Goal: Task Accomplishment & Management: Complete application form

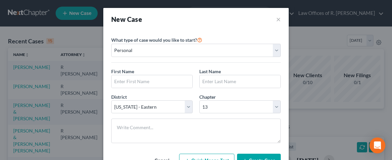
select select "8"
select select "3"
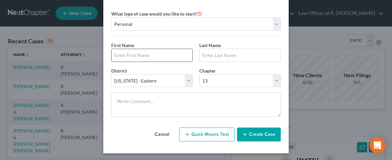
click at [135, 58] on input "text" at bounding box center [151, 55] width 81 height 13
type input "C"
type input "[PERSON_NAME]"
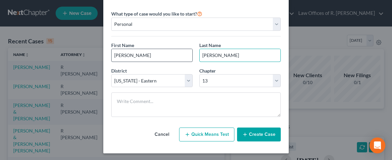
type input "[PERSON_NAME]"
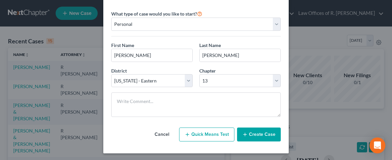
click at [258, 132] on button "Create Case" at bounding box center [259, 134] width 44 height 14
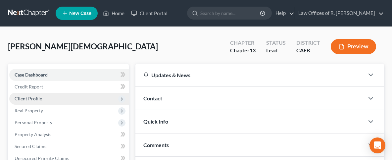
click at [43, 96] on span "Client Profile" at bounding box center [68, 99] width 119 height 12
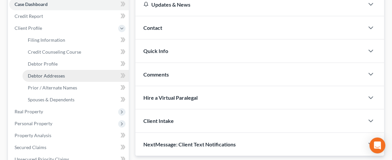
scroll to position [71, 0]
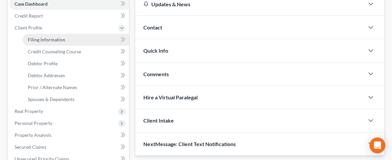
click at [44, 35] on link "Filing Information" at bounding box center [75, 40] width 106 height 12
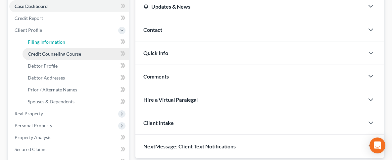
select select "1"
select select "0"
select select "3"
select select "8"
select select "4"
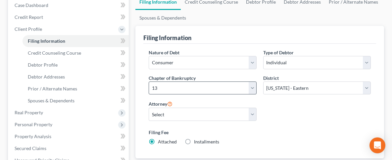
scroll to position [71, 0]
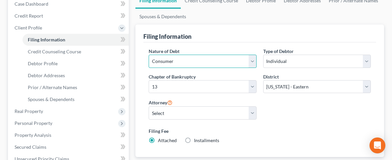
click at [149, 55] on select "Select Business Consumer Other" at bounding box center [203, 61] width 108 height 13
click at [251, 61] on select "Select Business Consumer Other" at bounding box center [203, 61] width 108 height 13
click at [149, 55] on select "Select Business Consumer Other" at bounding box center [203, 61] width 108 height 13
select select "0"
click option "Business" at bounding box center [0, 0] width 0 height 0
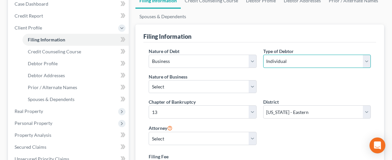
click at [263, 55] on select "Select Individual Joint" at bounding box center [317, 61] width 108 height 13
select select "1"
click option "Joint" at bounding box center [0, 0] width 0 height 0
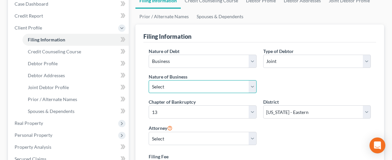
click at [149, 80] on select "Select Clearing Bank Commodity Broker Health Care Business Other Railroad Singl…" at bounding box center [203, 86] width 108 height 13
select select "3"
click option "Other" at bounding box center [0, 0] width 0 height 0
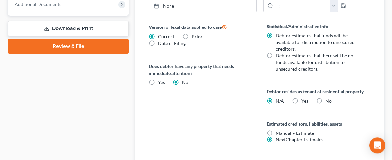
scroll to position [355, 0]
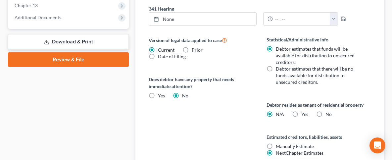
click at [325, 112] on label "No" at bounding box center [328, 114] width 6 height 7
click at [328, 112] on input "No" at bounding box center [330, 113] width 4 height 4
radio input "true"
radio input "false"
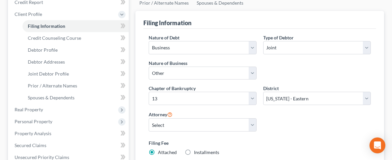
scroll to position [71, 0]
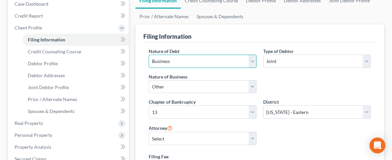
click at [149, 55] on select "Select Business Consumer Other" at bounding box center [203, 61] width 108 height 13
select select "1"
click option "Consumer" at bounding box center [0, 0] width 0 height 0
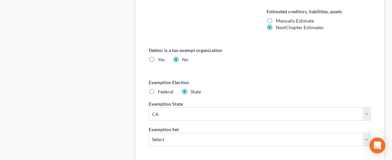
scroll to position [497, 0]
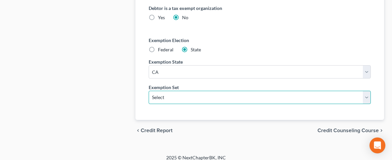
click at [149, 91] on select "Select 703 704" at bounding box center [260, 97] width 222 height 13
select select "1"
click option "704" at bounding box center [0, 0] width 0 height 0
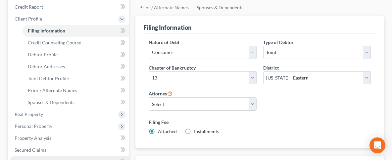
scroll to position [39, 0]
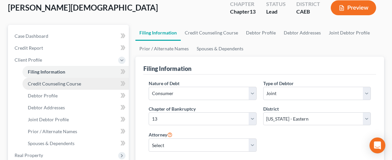
click at [71, 83] on span "Credit Counseling Course" at bounding box center [54, 84] width 53 height 6
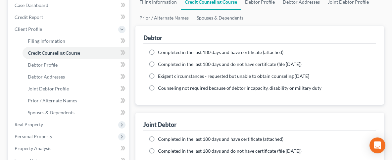
scroll to position [71, 0]
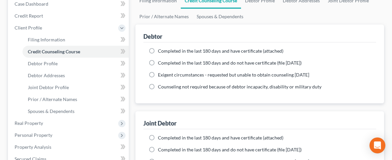
click at [158, 50] on label "Completed in the last 180 days and have certificate (attached)" at bounding box center [220, 51] width 125 height 7
click at [160, 50] on input "Completed in the last 180 days and have certificate (attached)" at bounding box center [162, 50] width 4 height 4
radio input "true"
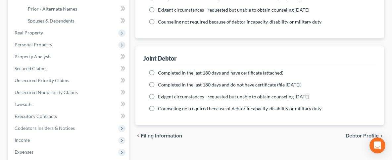
scroll to position [177, 0]
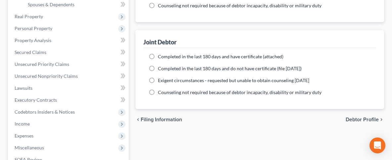
click at [158, 53] on label "Completed in the last 180 days and have certificate (attached)" at bounding box center [220, 56] width 125 height 7
click at [160, 53] on input "Completed in the last 180 days and have certificate (attached)" at bounding box center [162, 55] width 4 height 4
radio input "true"
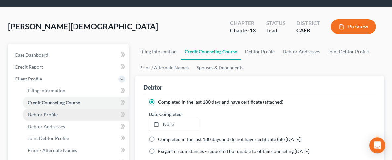
scroll to position [35, 0]
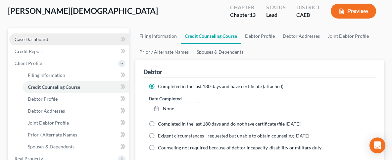
click at [35, 38] on span "Case Dashboard" at bounding box center [32, 39] width 34 height 6
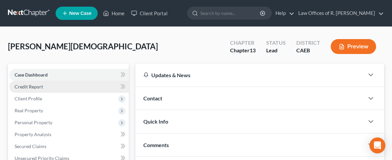
click at [33, 83] on link "Credit Report" at bounding box center [68, 87] width 119 height 12
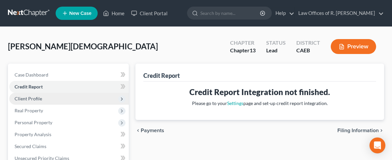
click at [17, 99] on span "Client Profile" at bounding box center [28, 99] width 27 height 6
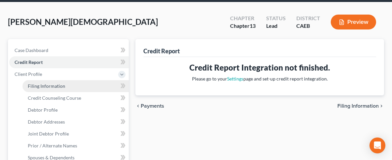
scroll to position [71, 0]
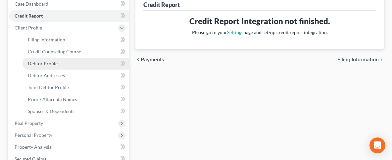
drag, startPoint x: 57, startPoint y: 66, endPoint x: 66, endPoint y: 65, distance: 9.6
click at [57, 66] on link "Debtor Profile" at bounding box center [75, 64] width 106 height 12
select select "1"
select select "0"
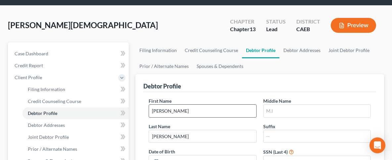
scroll to position [35, 0]
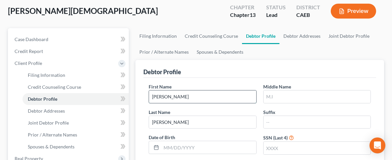
drag, startPoint x: 177, startPoint y: 95, endPoint x: 158, endPoint y: 93, distance: 19.0
click at [157, 92] on input "[PERSON_NAME]" at bounding box center [202, 96] width 107 height 13
drag, startPoint x: 164, startPoint y: 97, endPoint x: 142, endPoint y: 96, distance: 21.5
click at [149, 96] on input "[PERSON_NAME]" at bounding box center [202, 96] width 107 height 13
type input "[PERSON_NAME]"
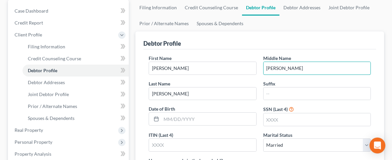
scroll to position [106, 0]
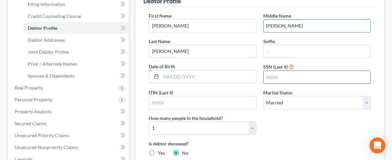
type input "[PERSON_NAME]"
click at [283, 81] on input "text" at bounding box center [316, 77] width 107 height 13
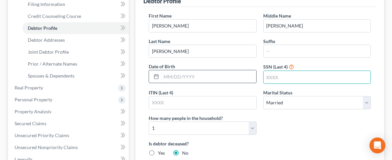
click at [169, 75] on input "text" at bounding box center [208, 76] width 95 height 13
type input "[DATE]"
click at [291, 77] on input "text" at bounding box center [316, 77] width 107 height 13
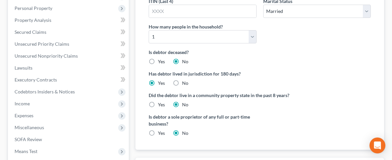
scroll to position [213, 0]
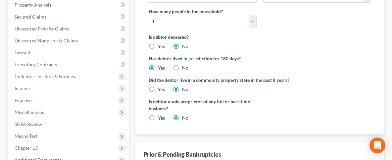
type input "9661"
click at [158, 86] on label "Yes" at bounding box center [161, 89] width 7 height 7
click at [160, 86] on input "Yes" at bounding box center [162, 88] width 4 height 4
radio input "true"
radio input "false"
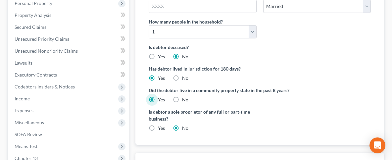
scroll to position [216, 0]
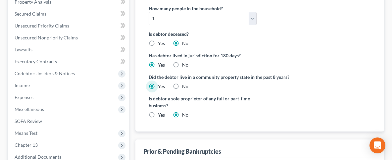
click at [158, 111] on label "Yes" at bounding box center [161, 114] width 7 height 7
click at [160, 111] on input "Yes" at bounding box center [162, 113] width 4 height 4
radio input "true"
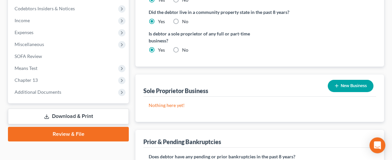
scroll to position [287, 0]
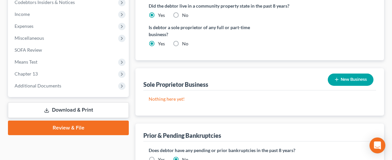
click at [182, 41] on label "No" at bounding box center [185, 43] width 6 height 7
click at [185, 41] on input "No" at bounding box center [187, 42] width 4 height 4
radio input "true"
radio input "false"
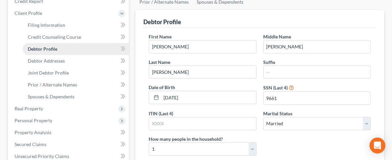
scroll to position [74, 0]
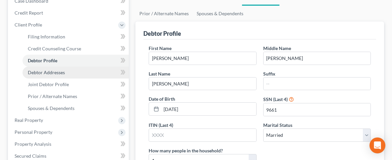
click at [66, 71] on link "Debtor Addresses" at bounding box center [75, 72] width 106 height 12
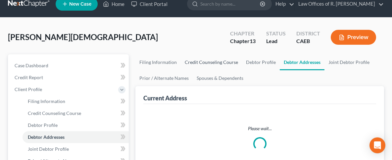
select select "0"
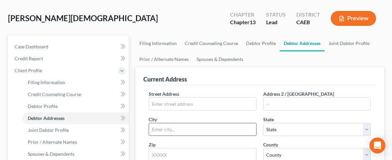
scroll to position [71, 0]
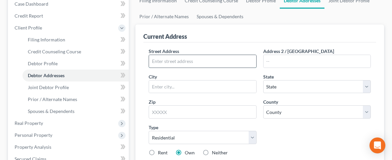
click at [197, 60] on input "text" at bounding box center [202, 61] width 107 height 13
type input "[STREET_ADDRESS]"
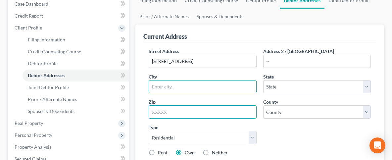
click at [188, 113] on input "text" at bounding box center [203, 111] width 108 height 13
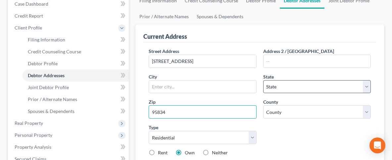
type input "95834"
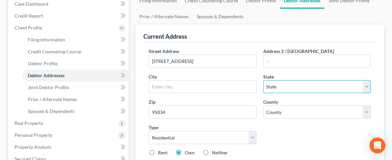
click at [263, 80] on select "State [US_STATE] AK AR AZ CA CO CT DE DC [GEOGRAPHIC_DATA] [GEOGRAPHIC_DATA] GU…" at bounding box center [317, 86] width 108 height 13
type input "[GEOGRAPHIC_DATA]"
select select "4"
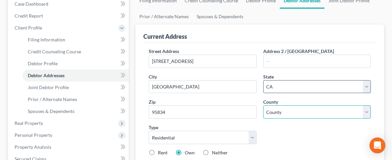
click at [263, 105] on select "County" at bounding box center [317, 111] width 108 height 13
select select "33"
click option "[GEOGRAPHIC_DATA]" at bounding box center [0, 0] width 0 height 0
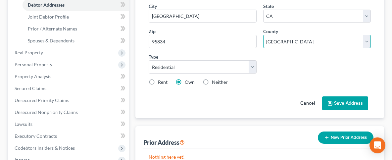
scroll to position [142, 0]
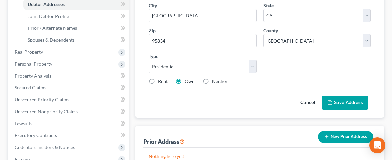
click at [337, 100] on button "Save Address" at bounding box center [345, 103] width 46 height 14
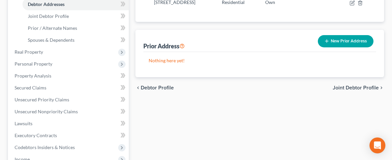
click at [356, 87] on span "Joint Debtor Profile" at bounding box center [355, 87] width 46 height 5
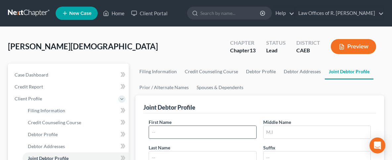
click at [219, 126] on input "text" at bounding box center [202, 132] width 107 height 13
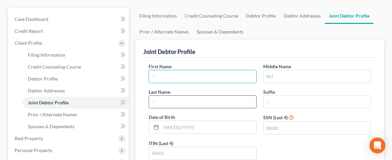
scroll to position [71, 0]
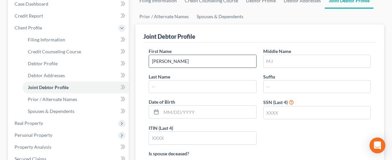
type input "[PERSON_NAME]"
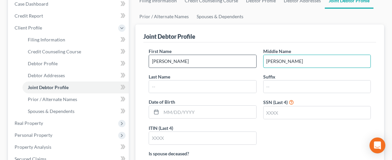
type input "[PERSON_NAME]"
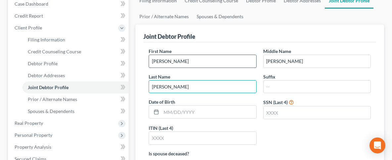
type input "[PERSON_NAME]"
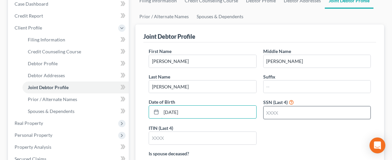
type input "[DATE]"
click at [281, 109] on input "text" at bounding box center [316, 112] width 107 height 13
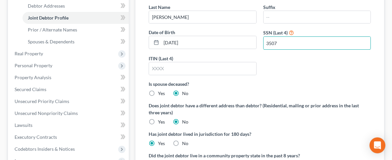
scroll to position [142, 0]
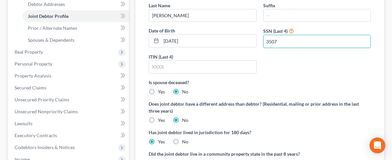
type input "3507"
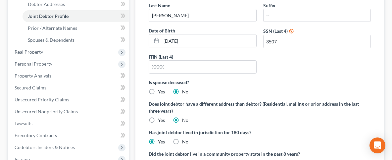
drag, startPoint x: 230, startPoint y: 72, endPoint x: 184, endPoint y: 82, distance: 47.3
click at [230, 72] on div "First Name [PERSON_NAME] Middle Name [PERSON_NAME] Last Name [PERSON_NAME] Date…" at bounding box center [259, 28] width 229 height 102
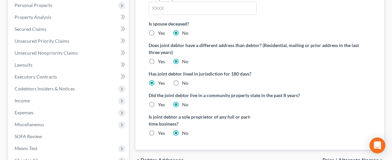
scroll to position [213, 0]
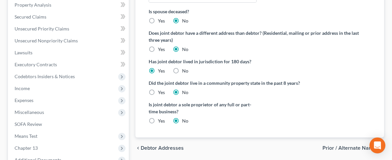
click at [158, 91] on label "Yes" at bounding box center [161, 92] width 7 height 7
click at [160, 91] on input "Yes" at bounding box center [162, 91] width 4 height 4
radio input "true"
radio input "false"
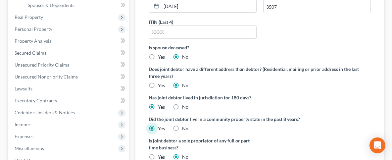
scroll to position [73, 0]
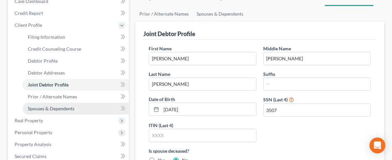
click at [70, 105] on link "Spouses & Dependents" at bounding box center [75, 109] width 106 height 12
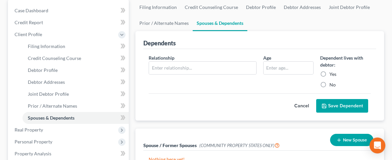
scroll to position [71, 0]
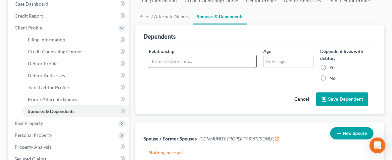
click at [198, 61] on input "text" at bounding box center [202, 61] width 107 height 13
click at [337, 32] on div "Dependents" at bounding box center [259, 33] width 233 height 18
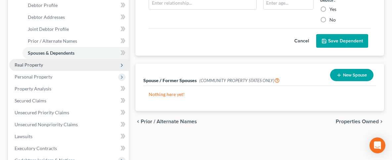
scroll to position [142, 0]
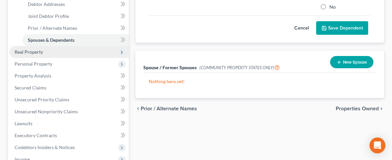
click at [44, 49] on span "Real Property" at bounding box center [68, 52] width 119 height 12
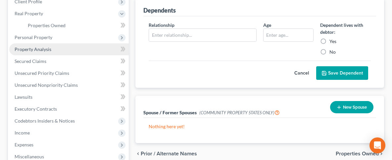
scroll to position [35, 0]
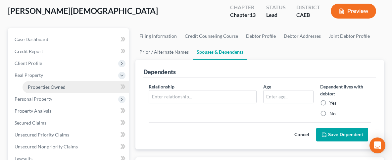
click at [62, 81] on link "Properties Owned" at bounding box center [75, 87] width 106 height 12
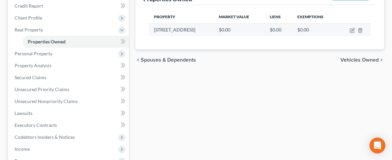
scroll to position [106, 0]
